Goal: Task Accomplishment & Management: Use online tool/utility

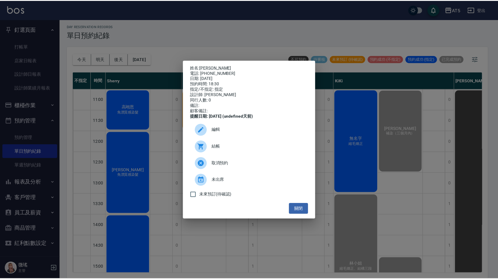
scroll to position [198, 0]
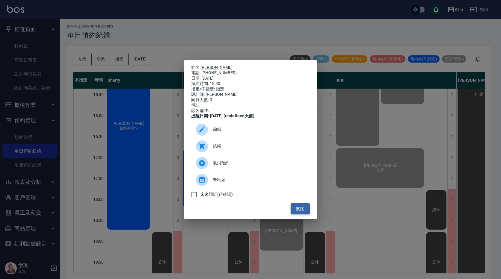
click at [300, 212] on button "關閉" at bounding box center [300, 209] width 19 height 11
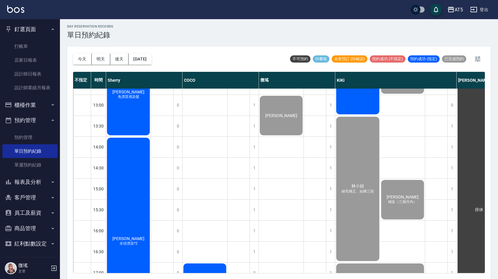
scroll to position [0, 0]
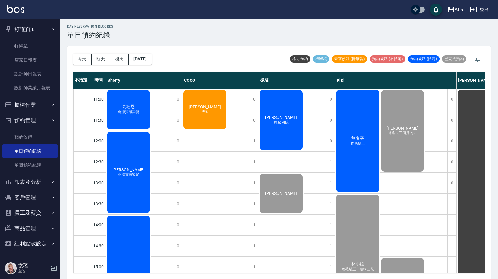
click at [128, 120] on div "高翊恩 免漂質感染髮" at bounding box center [128, 109] width 45 height 41
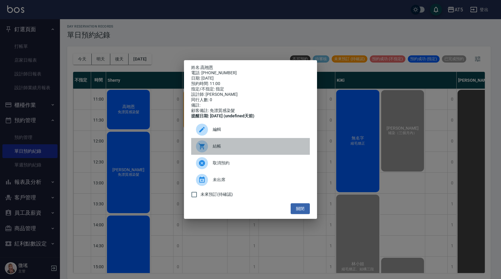
click at [216, 149] on span "結帳" at bounding box center [259, 146] width 92 height 6
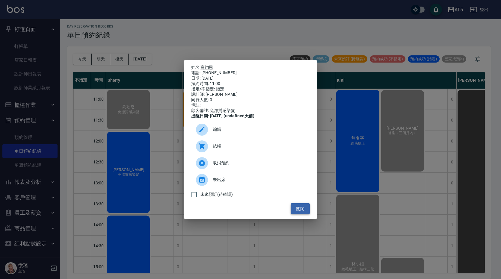
click at [304, 212] on button "關閉" at bounding box center [300, 209] width 19 height 11
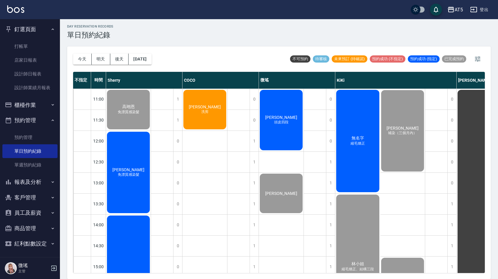
click at [134, 177] on span "免漂質感染髮" at bounding box center [129, 174] width 24 height 5
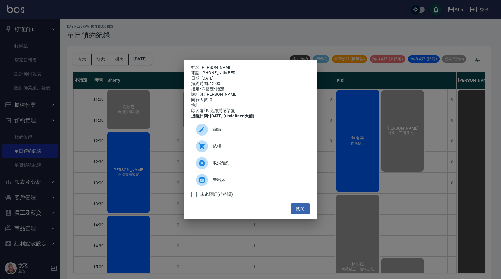
click at [231, 154] on div "結帳" at bounding box center [250, 146] width 119 height 17
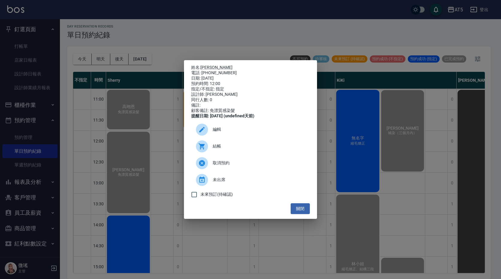
drag, startPoint x: 309, startPoint y: 209, endPoint x: 281, endPoint y: 212, distance: 28.6
click at [304, 210] on button "關閉" at bounding box center [300, 209] width 19 height 11
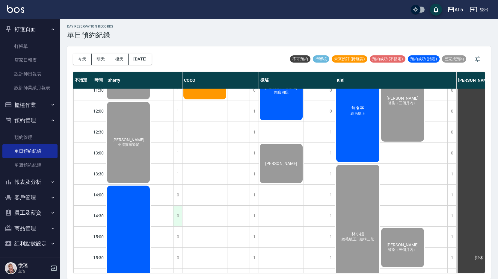
scroll to position [150, 0]
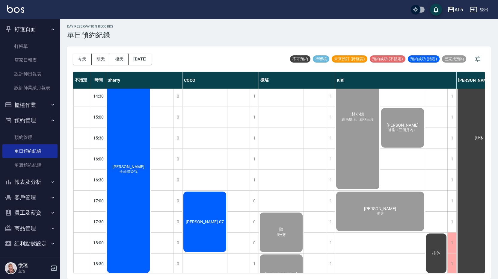
click at [141, 205] on div "邱怡斐 全頭漂染*2" at bounding box center [128, 169] width 45 height 209
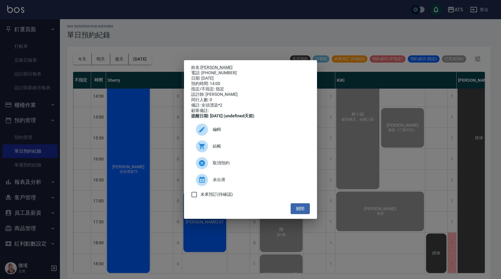
click at [222, 147] on span "結帳" at bounding box center [259, 146] width 92 height 6
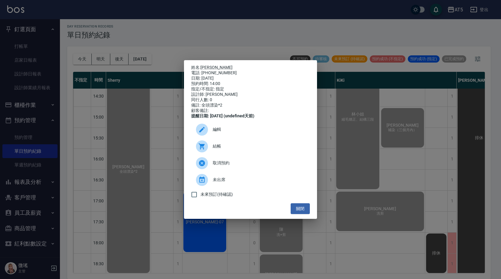
click at [29, 182] on div "姓名: 邱怡斐 電話: 0906881463 日期: 2025/09/21 預約時間: 14:00 指定/不指定: 指定 設計師: Sherry 同行人數: …" at bounding box center [250, 139] width 501 height 279
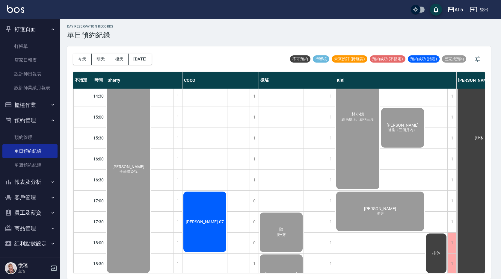
click at [29, 182] on div "姓名: 邱怡斐 電話: 0906881463 日期: 2025/09/21 預約時間: 14:00 指定/不指定: 指定 設計師: Sherry 同行人數: …" at bounding box center [250, 139] width 501 height 279
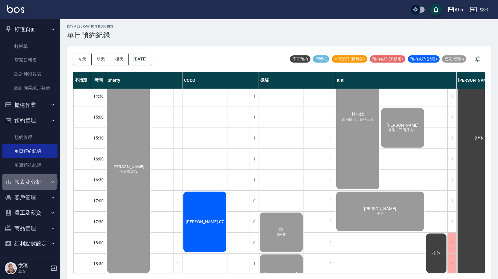
click at [29, 182] on button "報表及分析" at bounding box center [29, 182] width 55 height 16
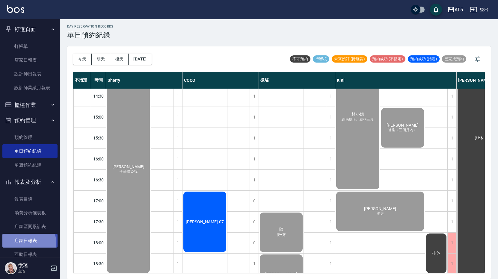
click at [17, 245] on link "店家日報表" at bounding box center [29, 241] width 55 height 14
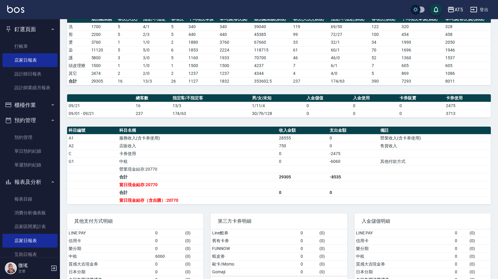
scroll to position [109, 0]
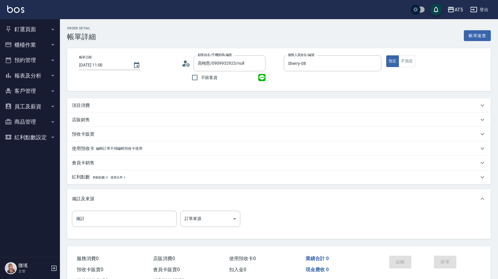
click at [205, 99] on div "項目消費" at bounding box center [279, 105] width 424 height 14
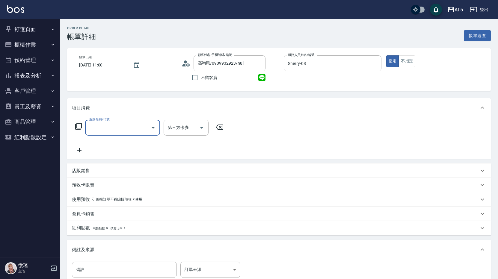
scroll to position [0, 0]
click at [130, 134] on div "服務名稱/代號" at bounding box center [122, 128] width 75 height 16
type input "501"
type input "100"
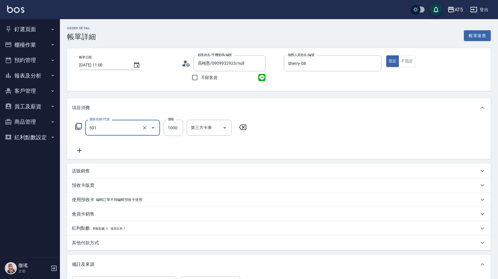
type input "染髮(501)"
type input "0"
type input "28"
type input "20"
type input "280"
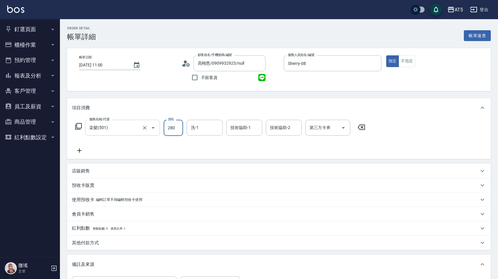
type input "280"
type input "28080"
type input "200"
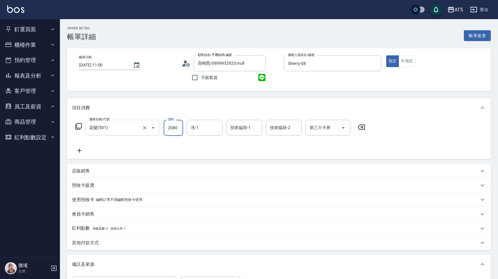
type input "2080"
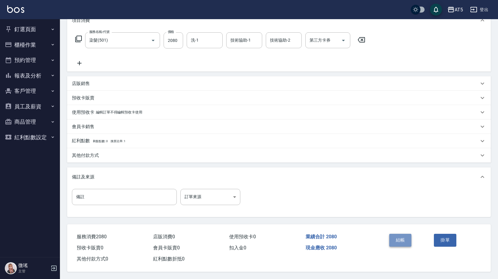
click at [393, 240] on button "結帳" at bounding box center [400, 240] width 22 height 13
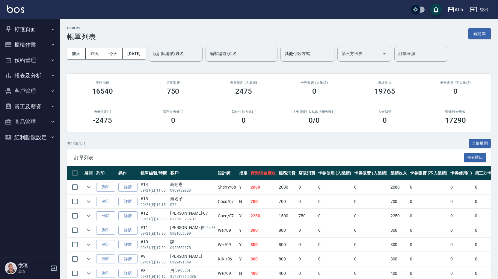
click at [131, 188] on link "詳情" at bounding box center [127, 187] width 19 height 9
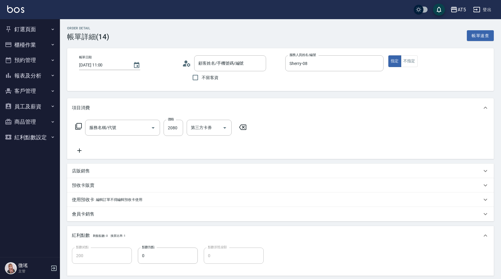
type input "2025/09/21 11:00"
type input "Sherry-08"
type input "200"
type input "高翊恩/0909932923/null"
type input "染髮(501)"
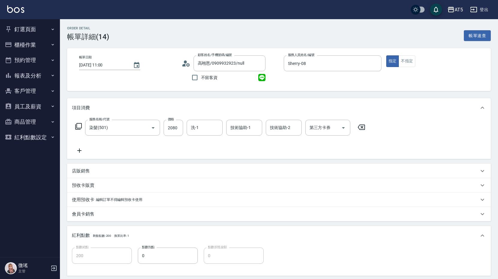
scroll to position [90, 0]
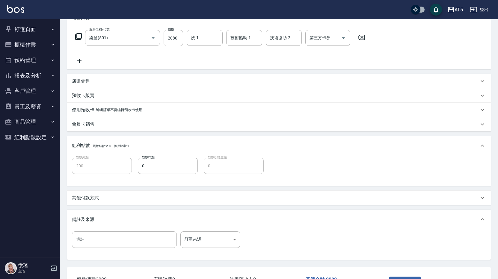
click at [113, 195] on div "其他付款方式" at bounding box center [275, 198] width 407 height 6
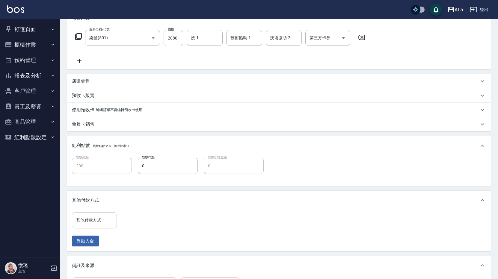
click at [101, 217] on input "其他付款方式" at bounding box center [95, 220] width 40 height 10
click at [98, 219] on input "其他付款方式" at bounding box center [95, 220] width 40 height 10
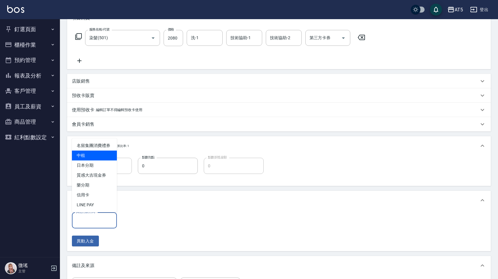
drag, startPoint x: 99, startPoint y: 156, endPoint x: 108, endPoint y: 206, distance: 50.3
click at [99, 157] on span "中租" at bounding box center [94, 156] width 45 height 10
type input "中租"
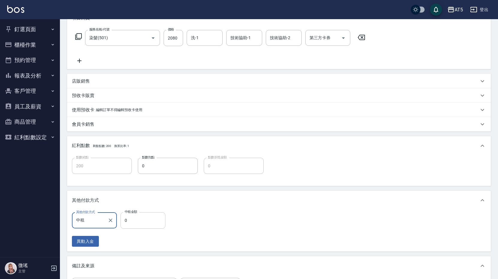
click at [128, 215] on input "0" at bounding box center [143, 221] width 45 height 16
type input "208"
type input "180"
type input "2080"
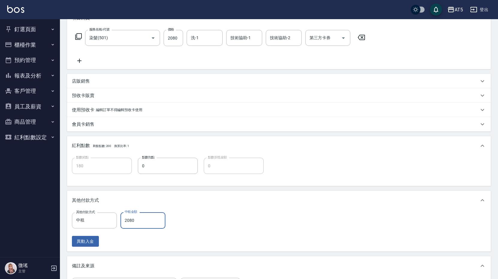
type input "0"
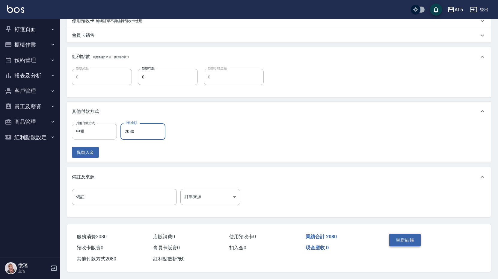
type input "2080"
click at [401, 237] on button "重新結帳" at bounding box center [405, 240] width 32 height 13
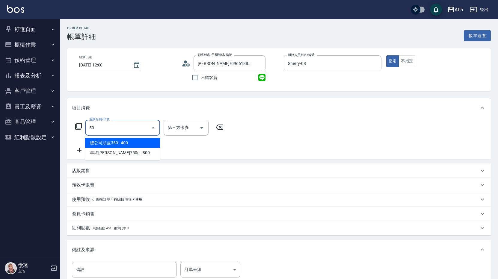
type input "501"
type input "100"
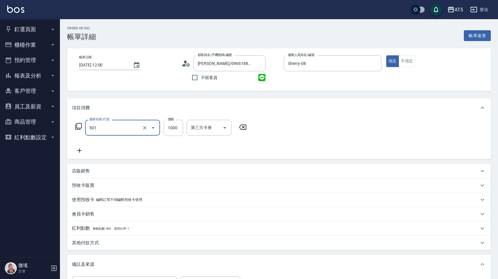
type input "染髮(501)"
type input "0"
type input "208"
type input "20"
type input "2080"
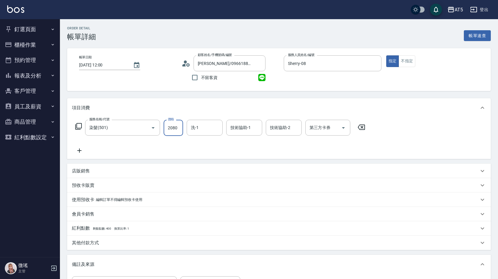
type input "200"
type input "2080"
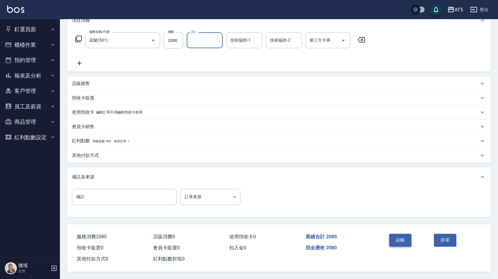
click at [395, 234] on button "結帳" at bounding box center [400, 240] width 22 height 13
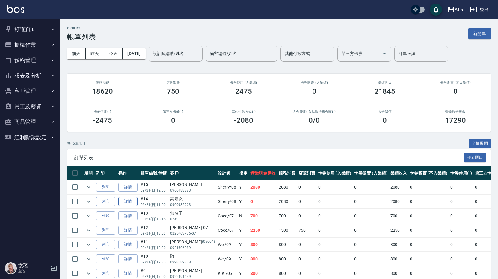
click at [129, 204] on link "詳情" at bounding box center [127, 201] width 19 height 9
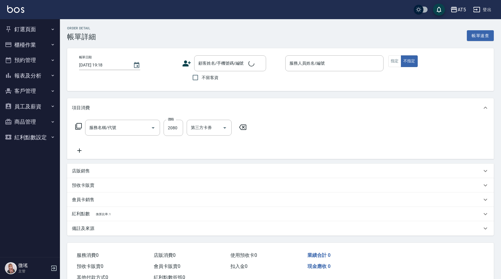
type input "2025/09/21 11:00"
type input "Sherry-08"
type input "0"
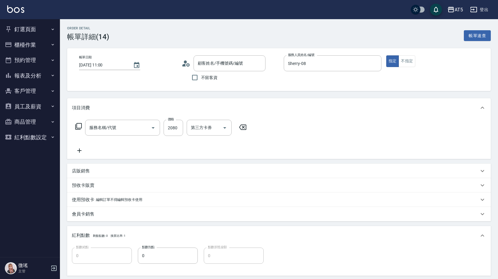
type input "高翊恩/0909932923/null"
type input "染髮(501)"
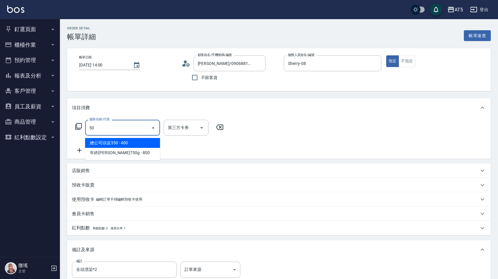
type input "501"
type input "100"
type input "染髮(501)"
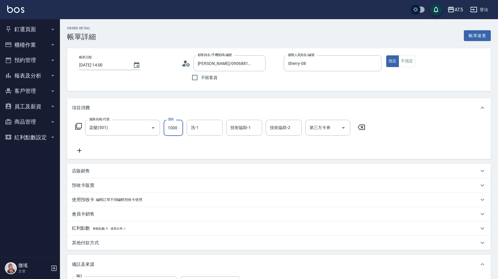
type input "0"
type input "1980"
type input "190"
type input "1980"
type input "[PERSON_NAME]-11"
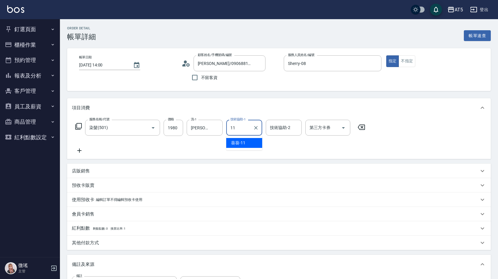
type input "[PERSON_NAME]-11"
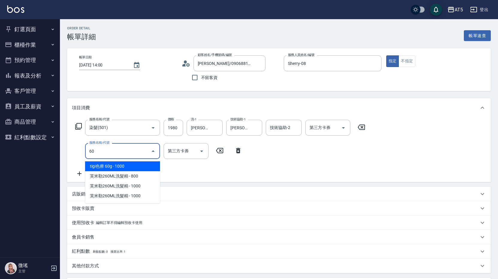
type input "601"
type input "220"
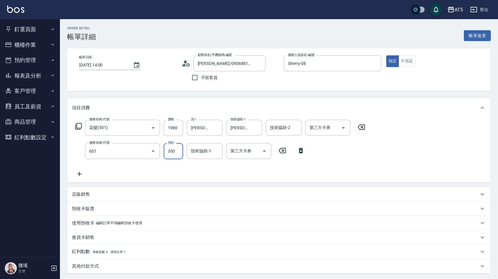
type input "自備護髮(601)"
type input "1"
type input "190"
type input "150"
type input "340"
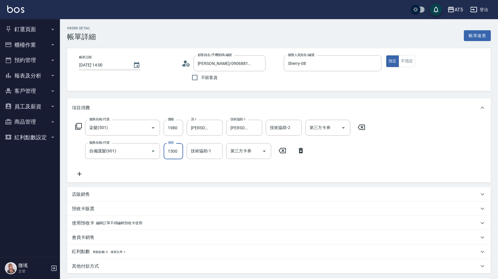
type input "1500"
type input "[PERSON_NAME]-11"
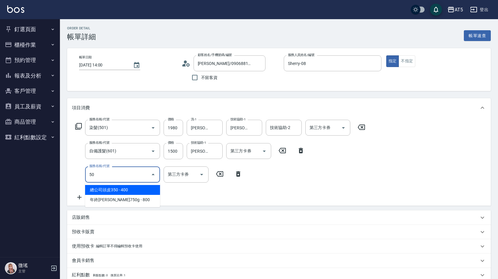
type input "501"
type input "440"
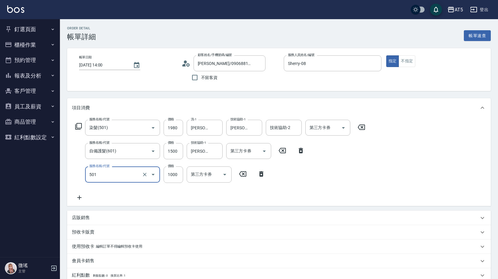
type input "染髮(501)"
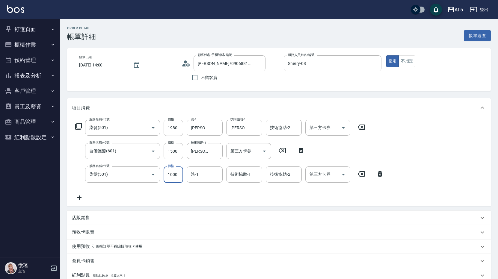
type input "340"
type input "198"
type input "540"
type input "1980"
type input "[PERSON_NAME]-11"
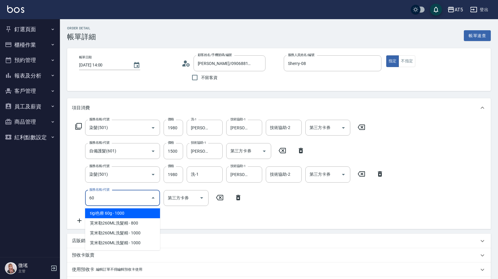
type input "602"
type input "640"
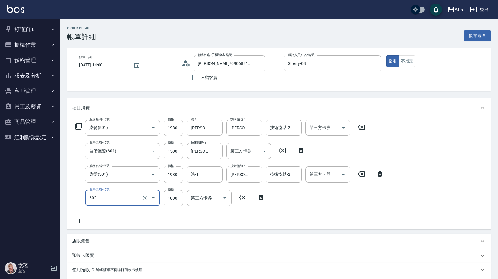
type input "自備鉑金(602)"
click at [197, 178] on input "洗-1" at bounding box center [204, 174] width 31 height 10
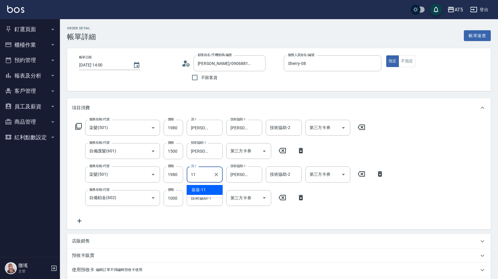
type input "[PERSON_NAME]-11"
type input "2"
type input "540"
type input "200"
type input "560"
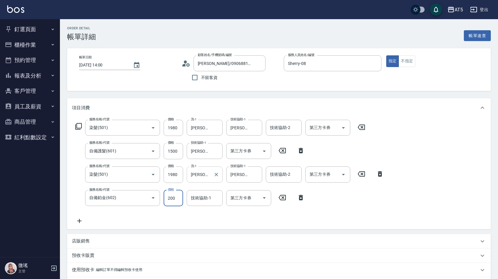
type input "2000"
type input "740"
type input "2000"
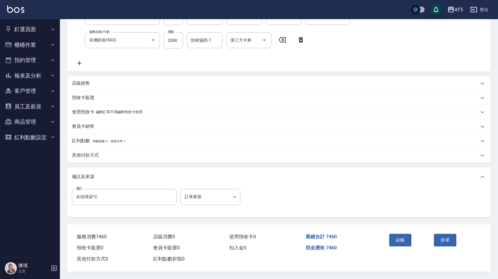
click at [190, 168] on div "備註及來源" at bounding box center [279, 177] width 424 height 19
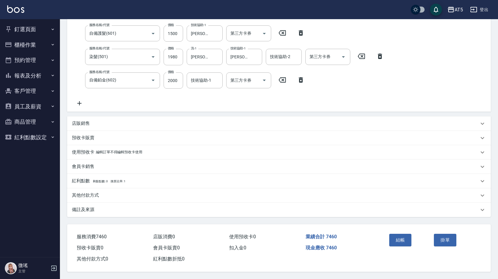
scroll to position [121, 0]
click at [127, 195] on div "其他付款方式" at bounding box center [275, 195] width 407 height 6
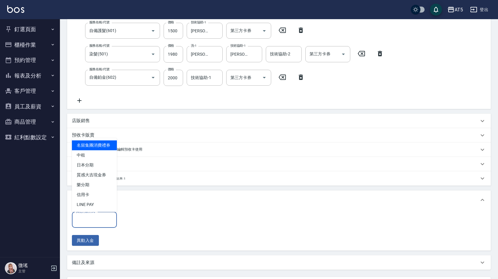
click at [96, 216] on div "其他付款方式 其他付款方式" at bounding box center [94, 220] width 45 height 16
drag, startPoint x: 101, startPoint y: 157, endPoint x: 129, endPoint y: 203, distance: 53.1
click at [101, 157] on span "中租" at bounding box center [94, 155] width 45 height 10
type input "中租"
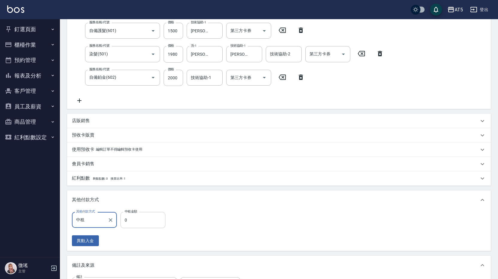
click at [142, 220] on input "0" at bounding box center [143, 220] width 45 height 16
type input "398"
type input "700"
type input "3980"
type input "340"
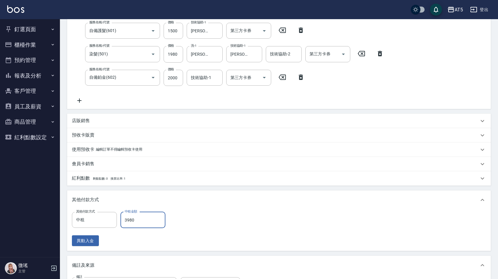
scroll to position [212, 0]
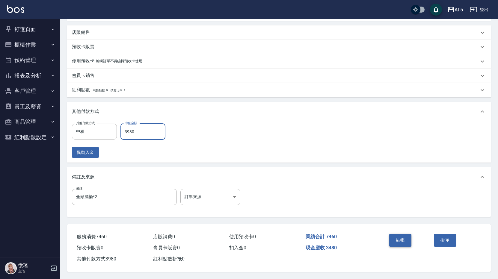
type input "3980"
click at [392, 238] on button "結帳" at bounding box center [400, 240] width 22 height 13
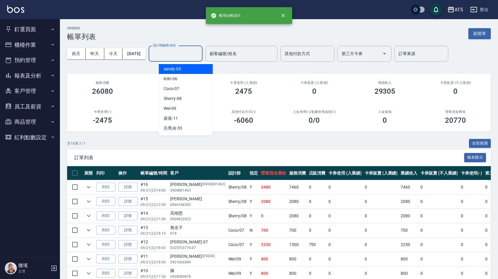
click at [200, 58] on input "設計師編號/姓名" at bounding box center [175, 54] width 49 height 10
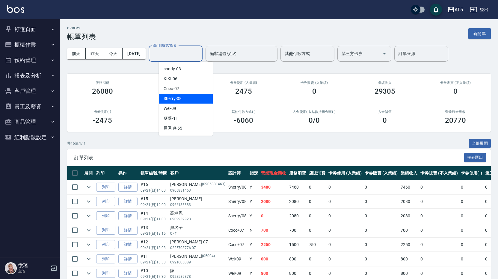
click at [196, 95] on div "Sherry -08" at bounding box center [186, 99] width 54 height 10
type input "Sherry-08"
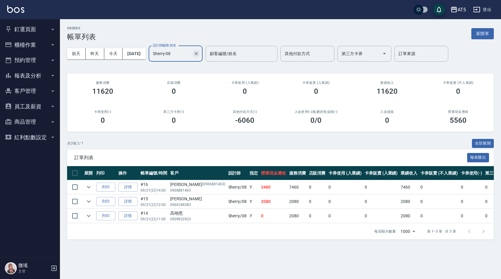
click at [199, 54] on icon "Clear" at bounding box center [196, 54] width 6 height 6
click at [191, 54] on input "設計師編號/姓名" at bounding box center [171, 54] width 40 height 10
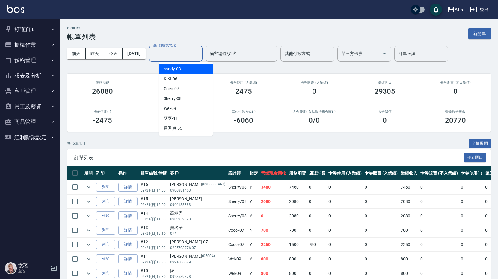
click at [39, 81] on button "報表及分析" at bounding box center [29, 76] width 55 height 16
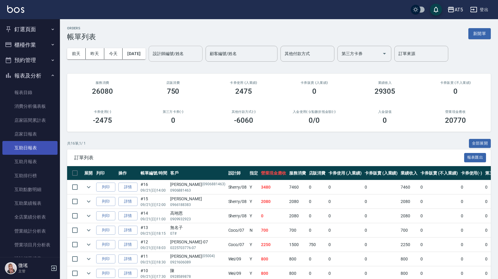
click at [35, 149] on link "互助日報表" at bounding box center [29, 148] width 55 height 14
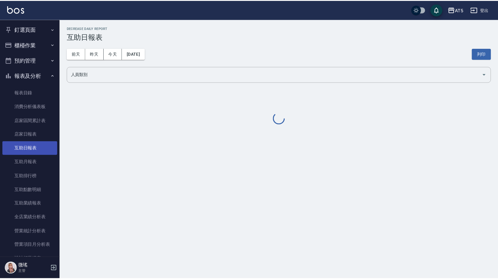
scroll to position [60, 0]
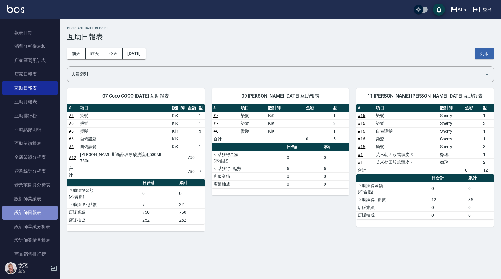
click at [39, 210] on link "設計師日報表" at bounding box center [29, 213] width 55 height 14
